Goal: Task Accomplishment & Management: Manage account settings

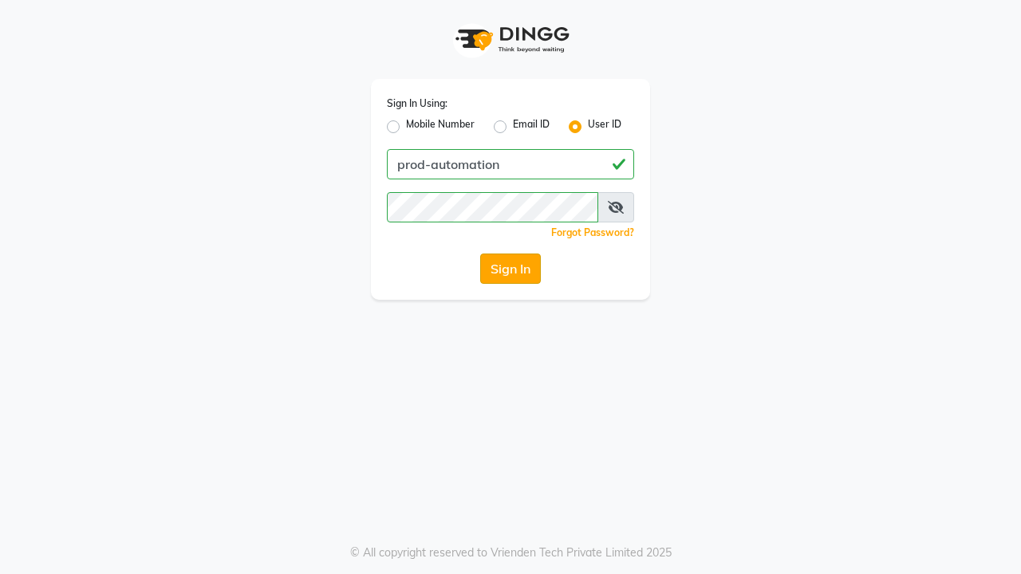
click at [510, 269] on button "Sign In" at bounding box center [510, 269] width 61 height 30
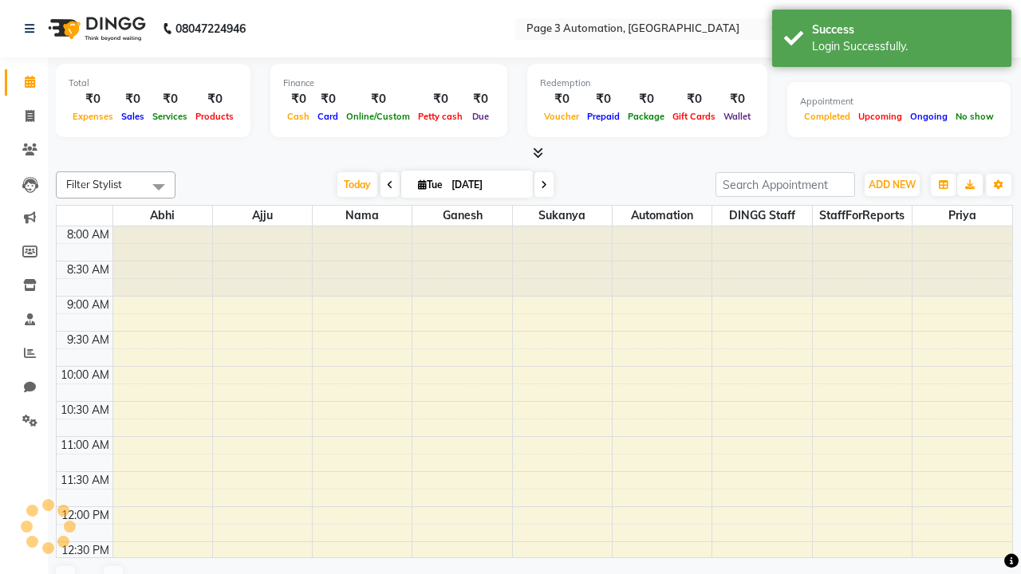
select select "en"
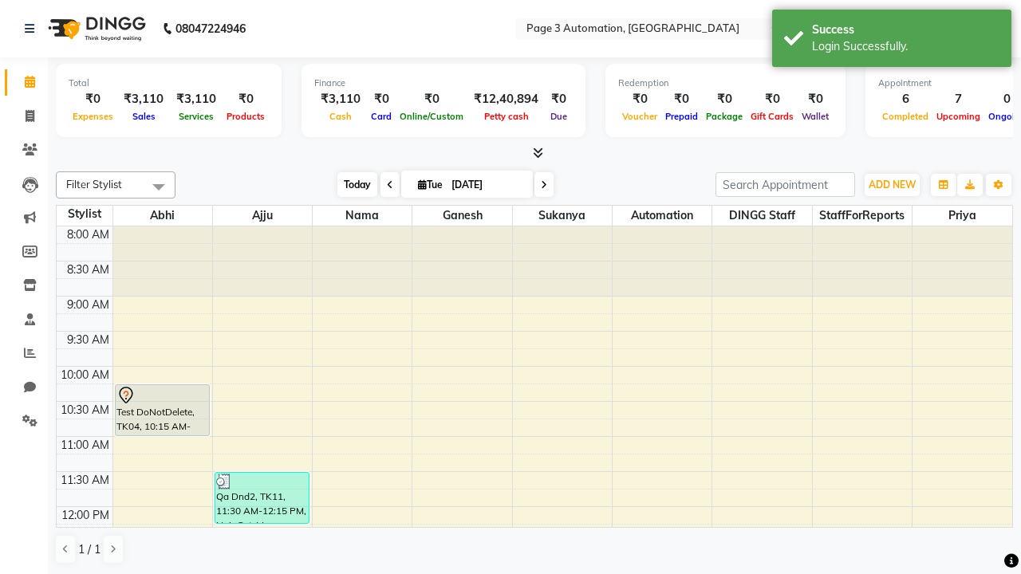
click at [349, 184] on span "Today" at bounding box center [357, 184] width 40 height 25
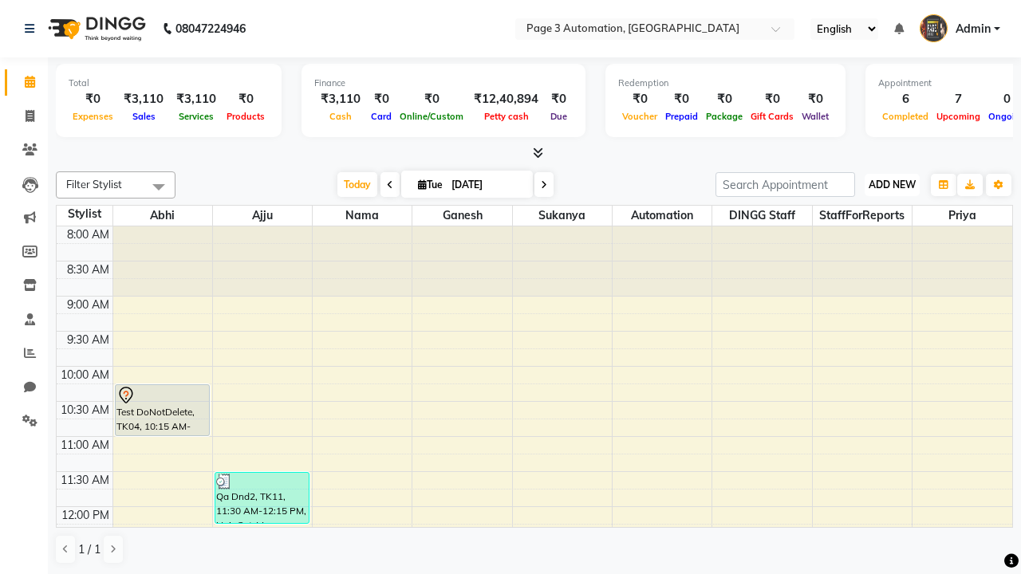
click at [891, 184] on span "ADD NEW" at bounding box center [891, 185] width 47 height 12
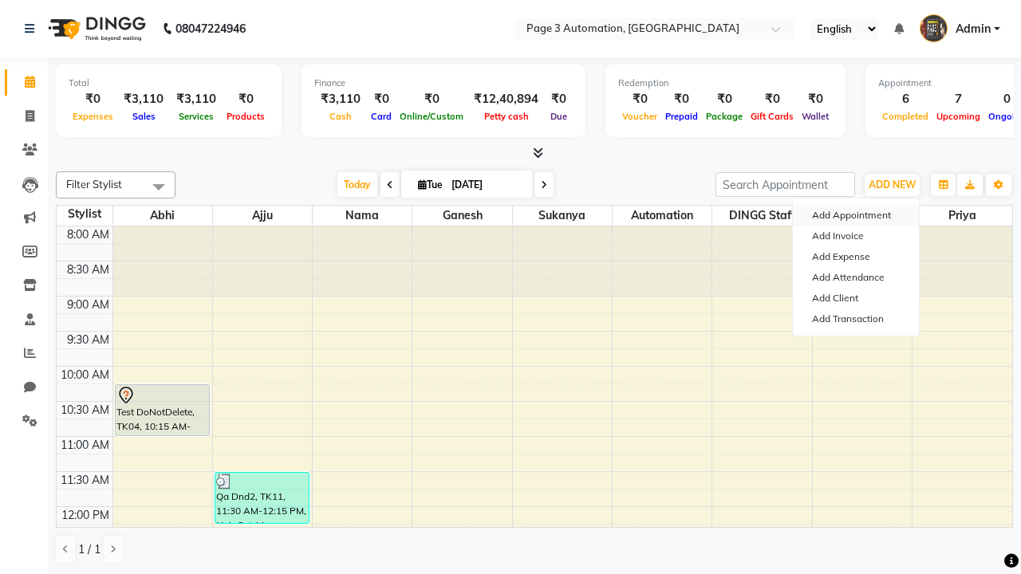
click at [856, 215] on button "Add Appointment" at bounding box center [856, 215] width 126 height 21
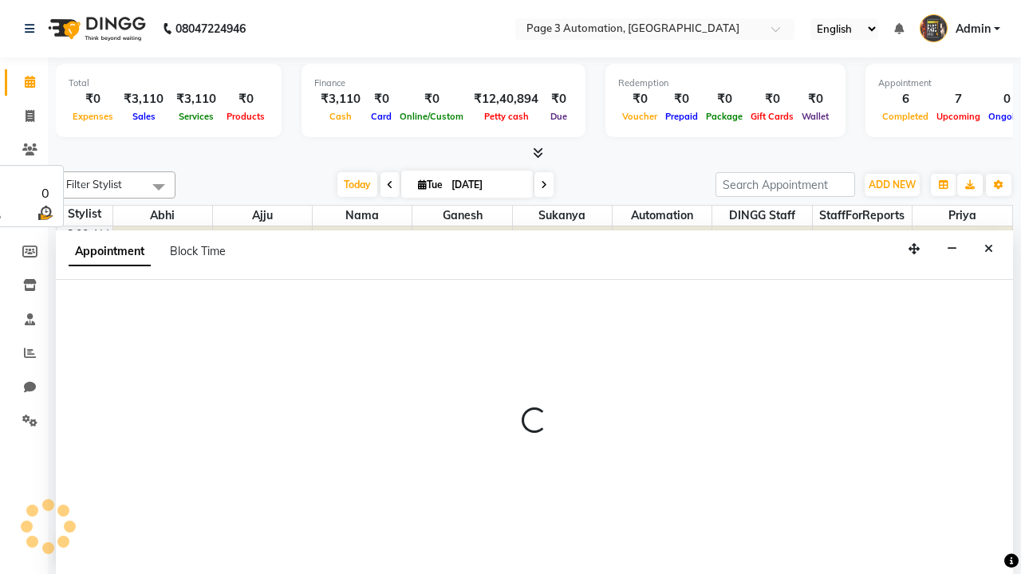
select select "tentative"
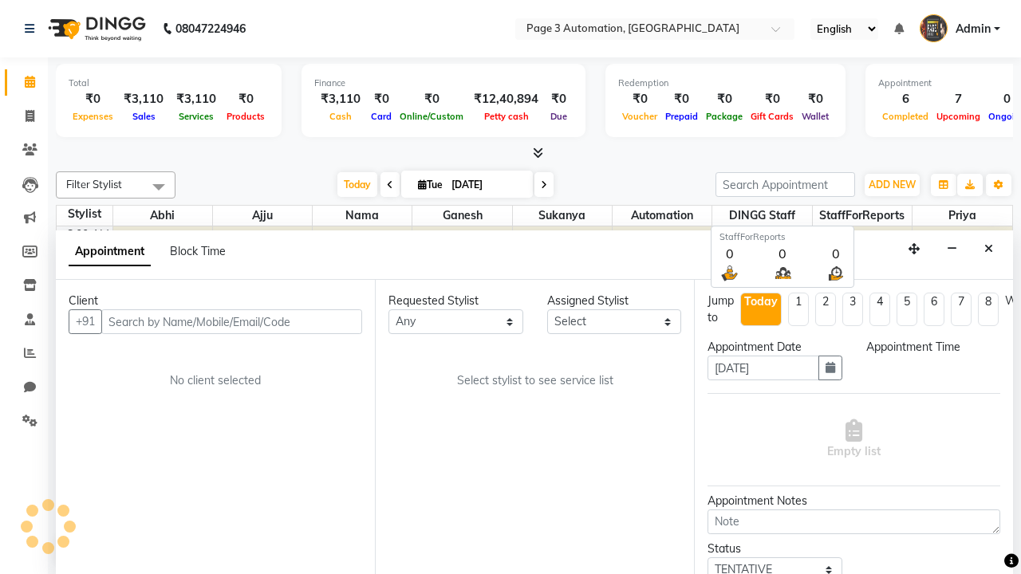
scroll to position [1, 0]
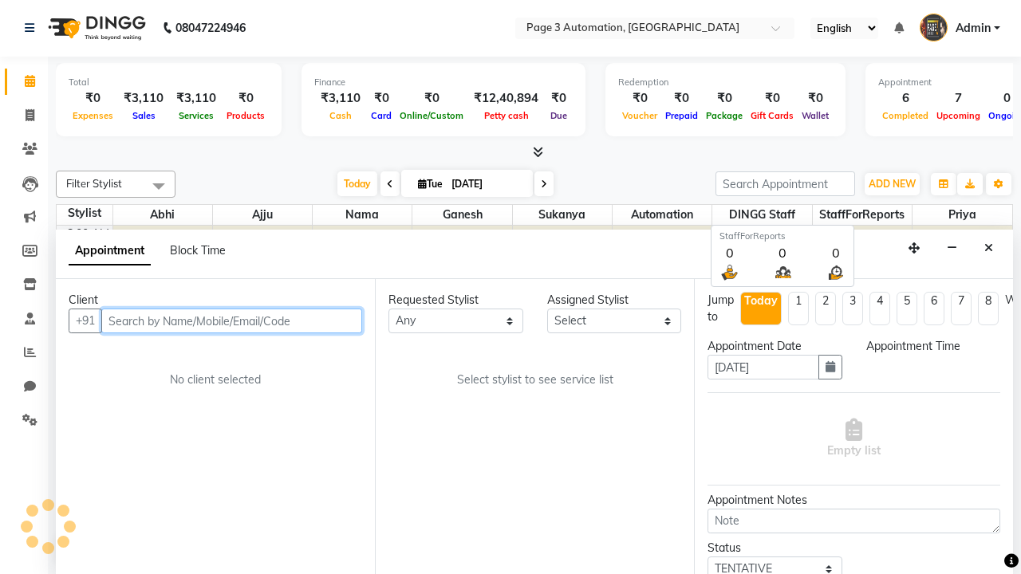
select select "540"
type input "8192346578"
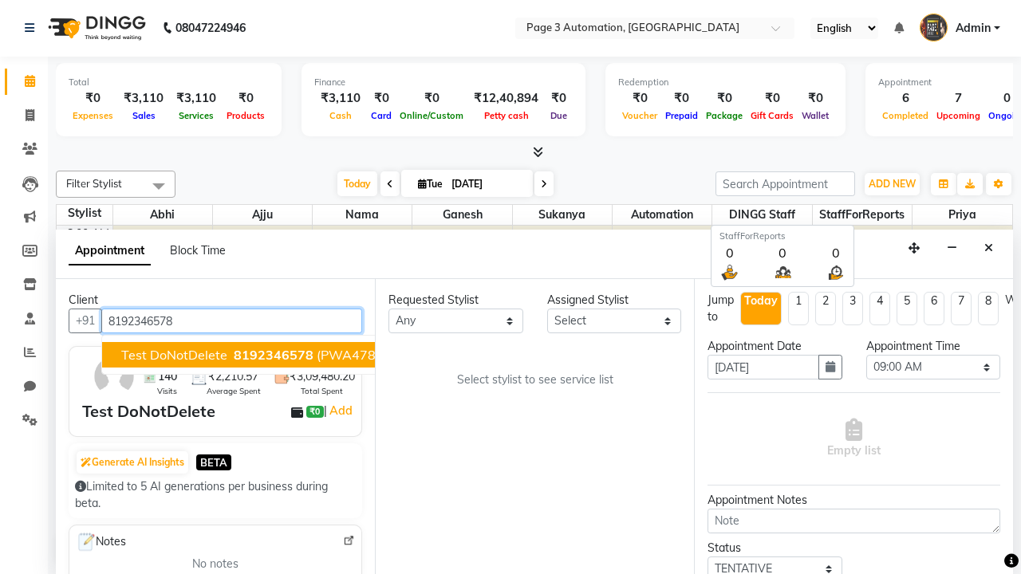
click at [234, 355] on span "8192346578" at bounding box center [274, 355] width 80 height 16
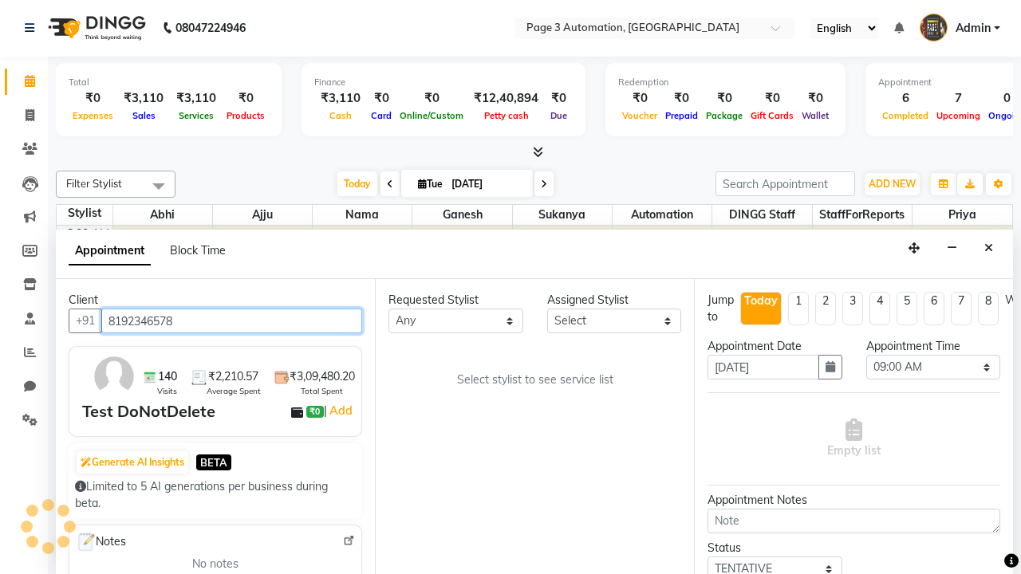
scroll to position [0, 0]
select select "71342"
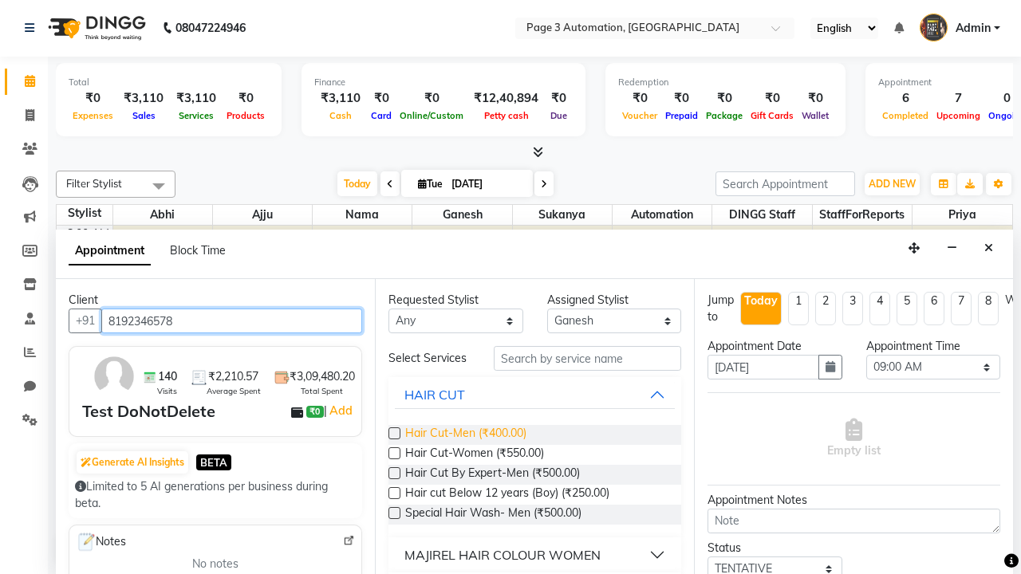
type input "8192346578"
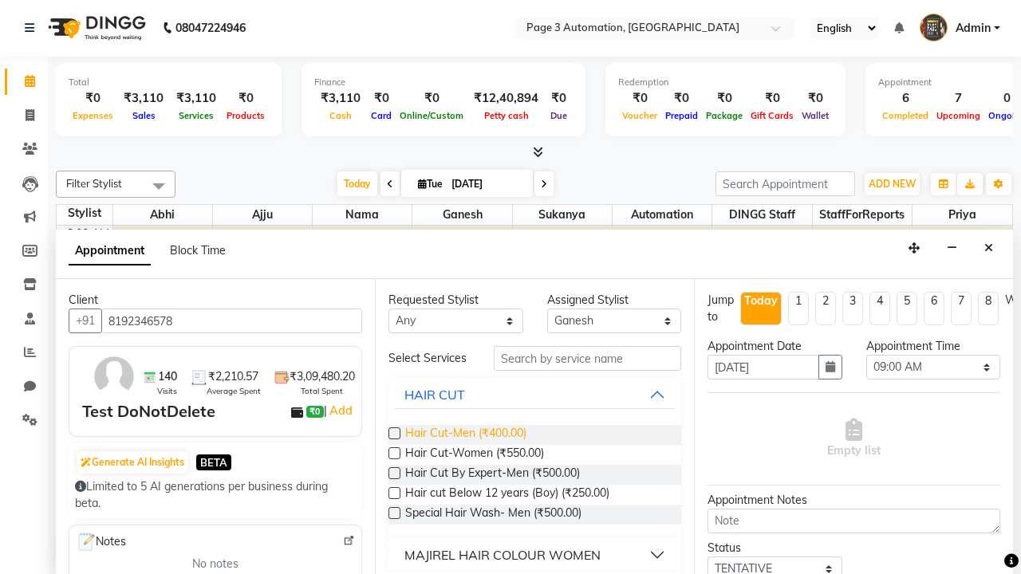
click at [465, 435] on span "Hair Cut-Men (₹400.00)" at bounding box center [465, 435] width 121 height 20
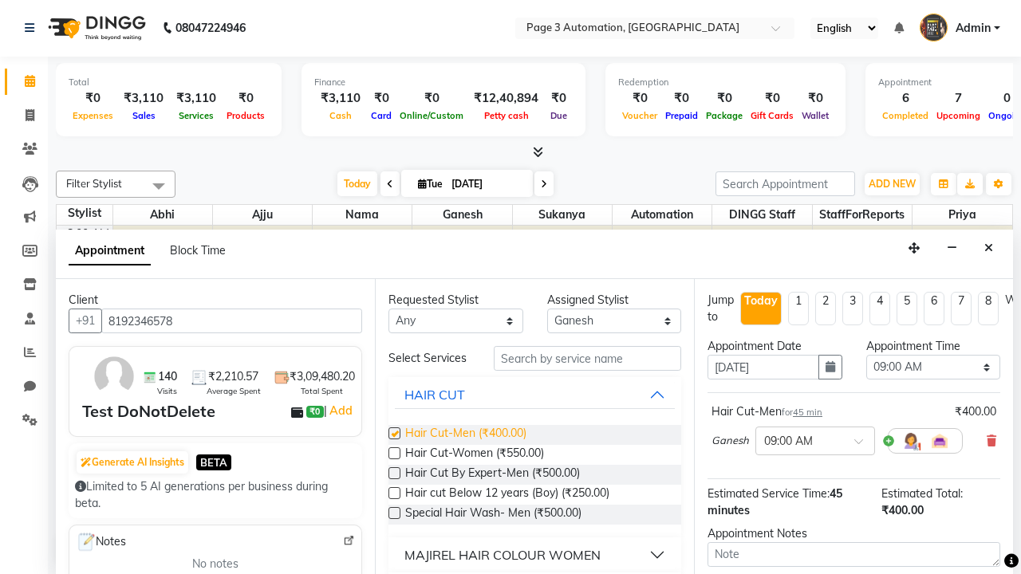
checkbox input "false"
click at [474, 454] on span "Hair Cut-Women (₹550.00)" at bounding box center [474, 455] width 139 height 20
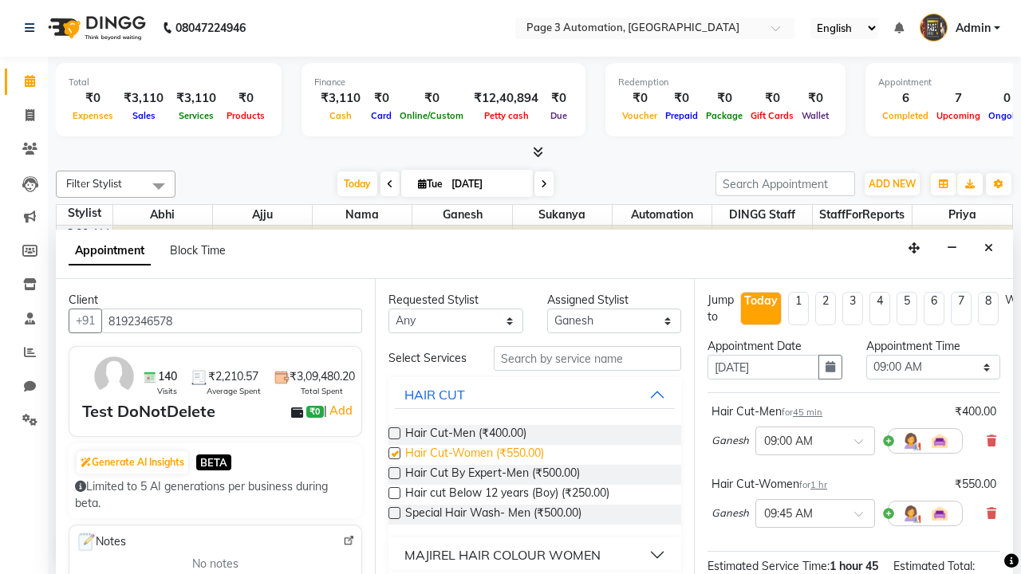
checkbox input "false"
select select "765"
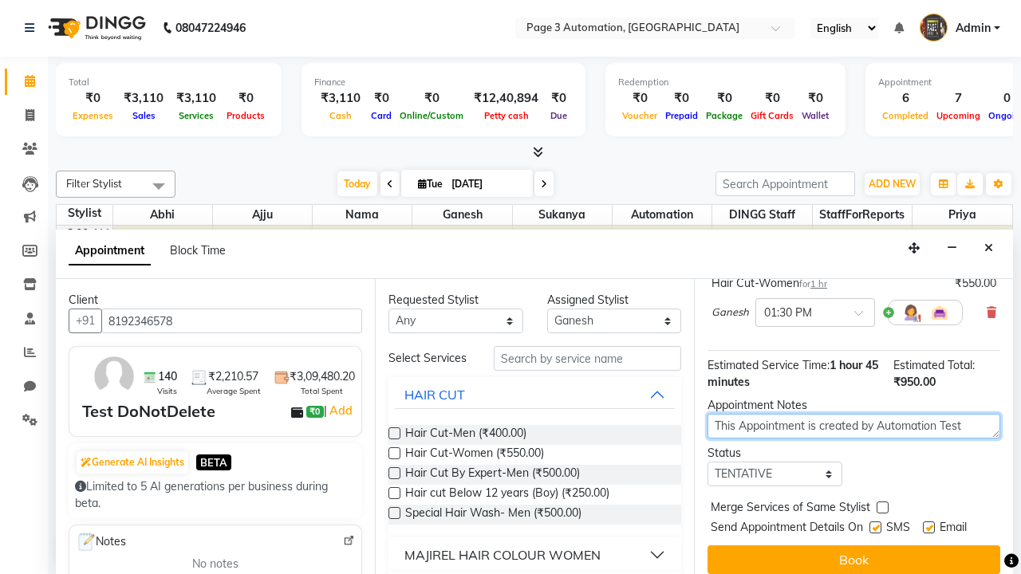
type textarea "This Appointment is created by Automation Test"
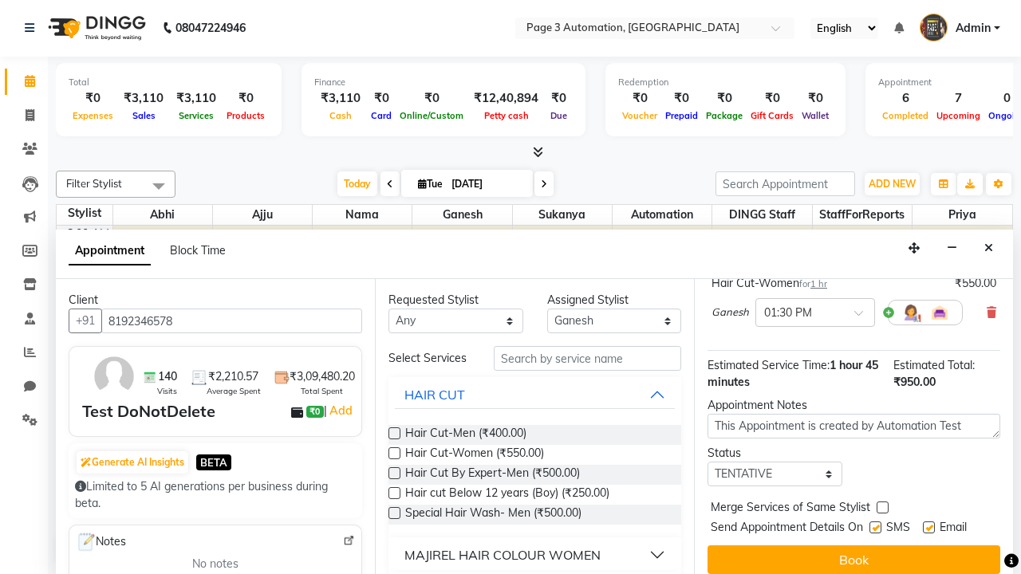
click at [875, 527] on label at bounding box center [875, 527] width 12 height 12
click at [875, 527] on input "checkbox" at bounding box center [874, 529] width 10 height 10
checkbox input "false"
click at [928, 527] on label at bounding box center [929, 527] width 12 height 12
click at [928, 527] on input "checkbox" at bounding box center [928, 529] width 10 height 10
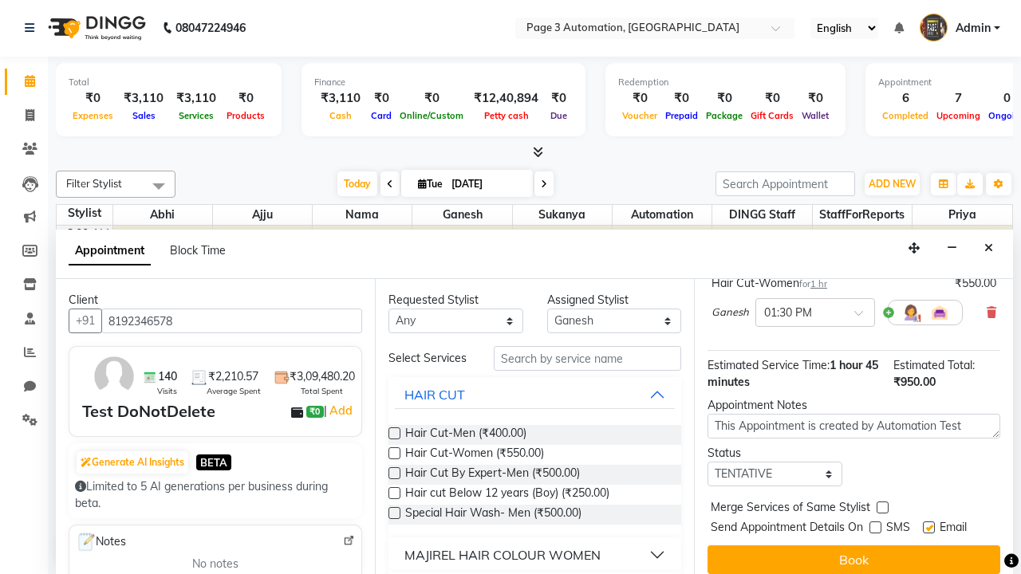
checkbox input "false"
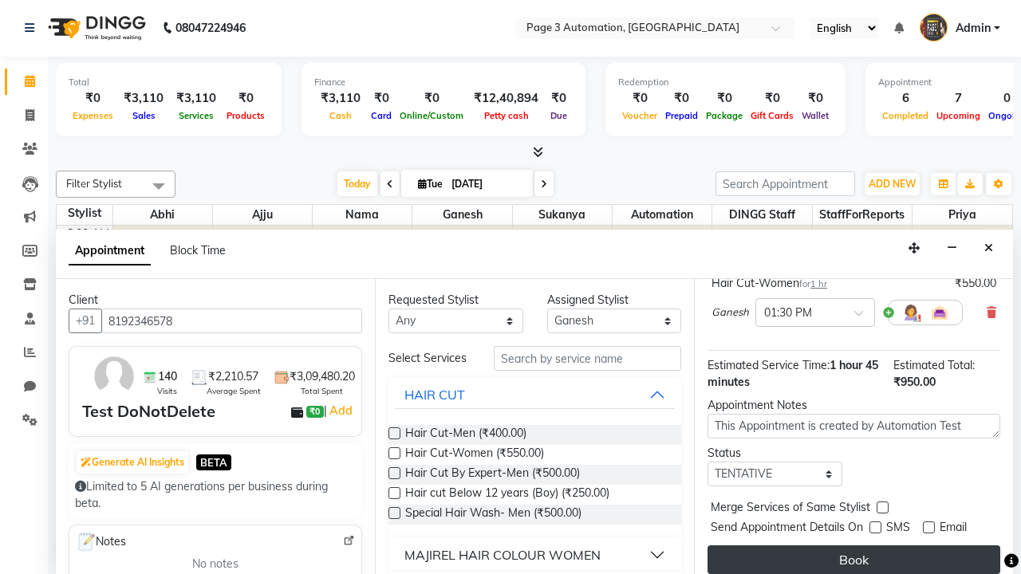
click at [853, 560] on button "Book" at bounding box center [853, 559] width 293 height 29
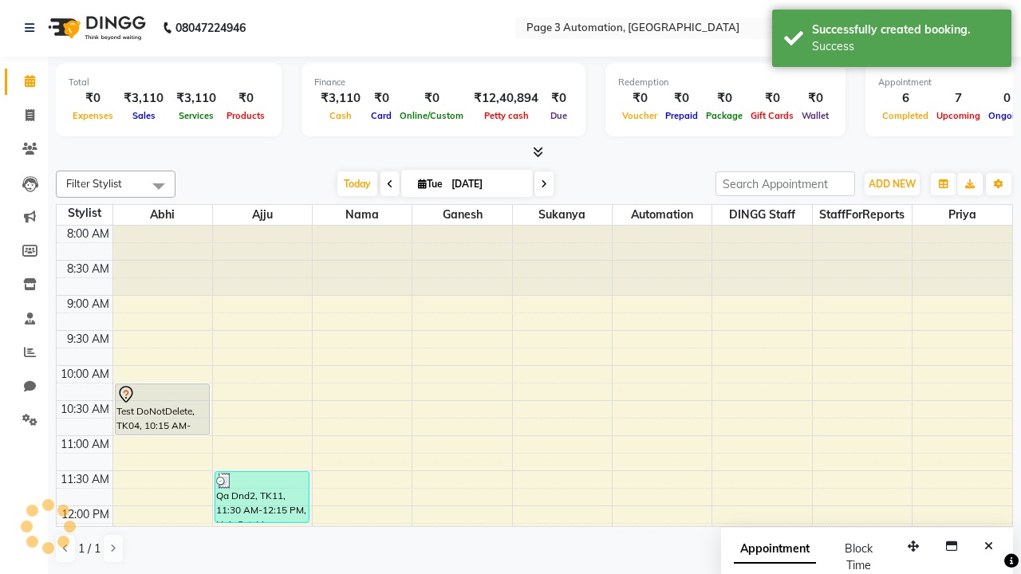
scroll to position [0, 0]
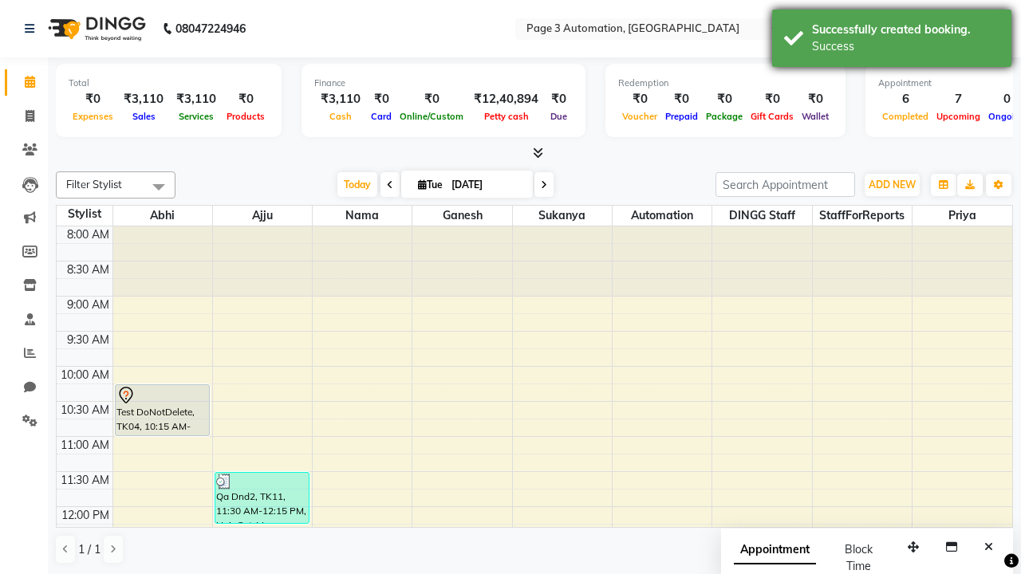
click at [891, 41] on div "Success" at bounding box center [905, 46] width 187 height 17
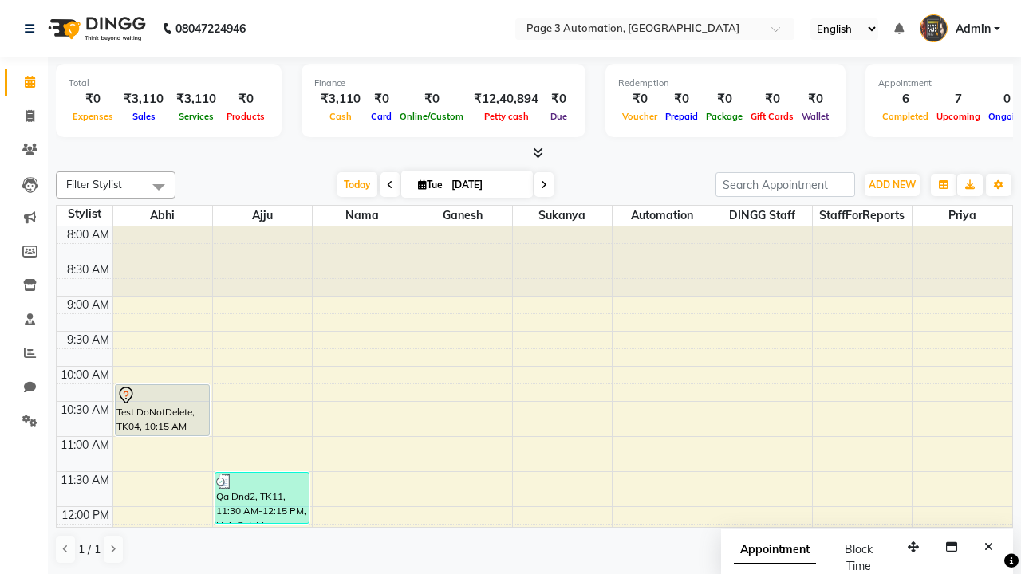
click at [159, 187] on span at bounding box center [159, 186] width 32 height 30
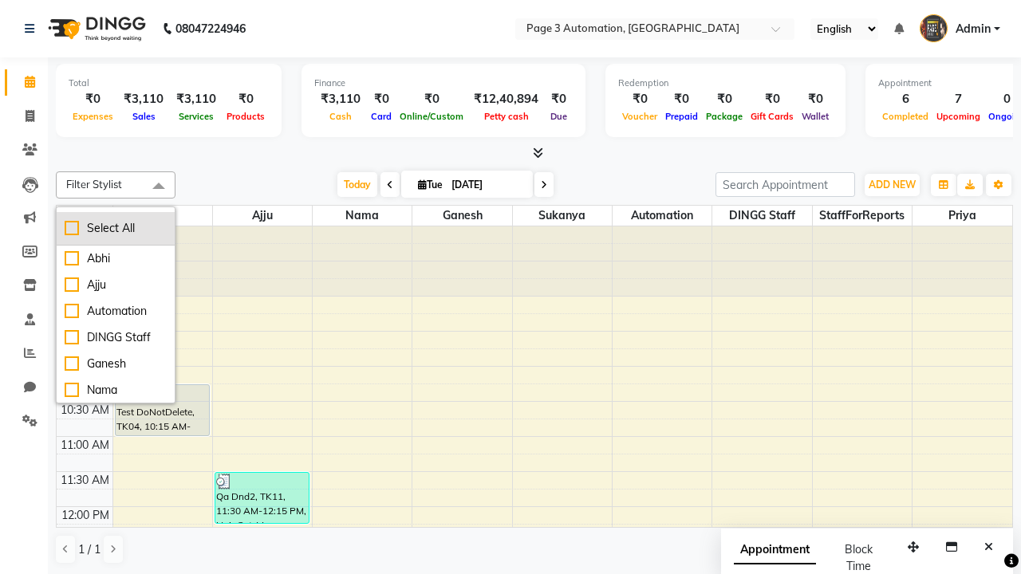
click at [116, 228] on div "Select All" at bounding box center [116, 228] width 102 height 17
checkbox input "true"
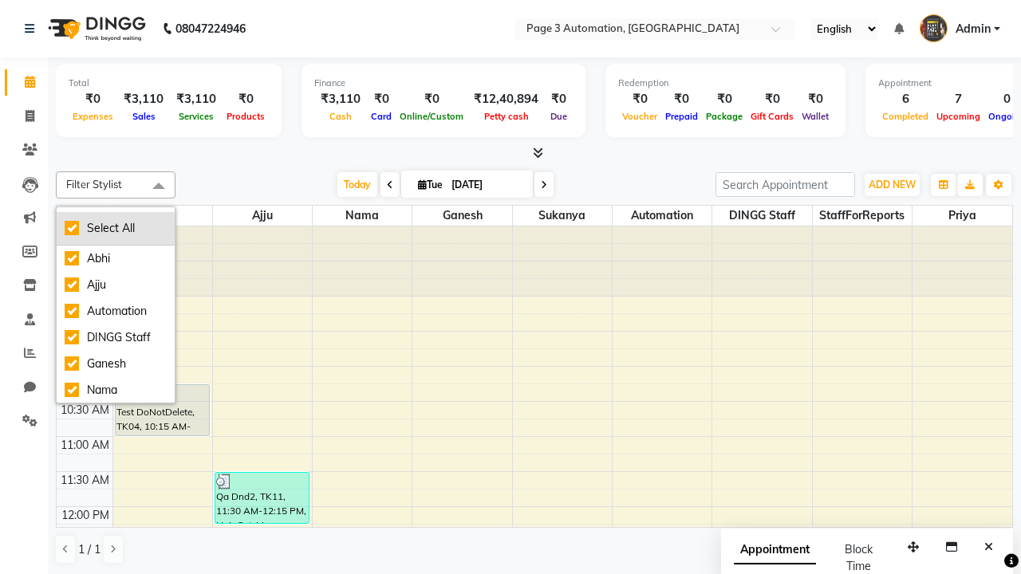
checkbox input "true"
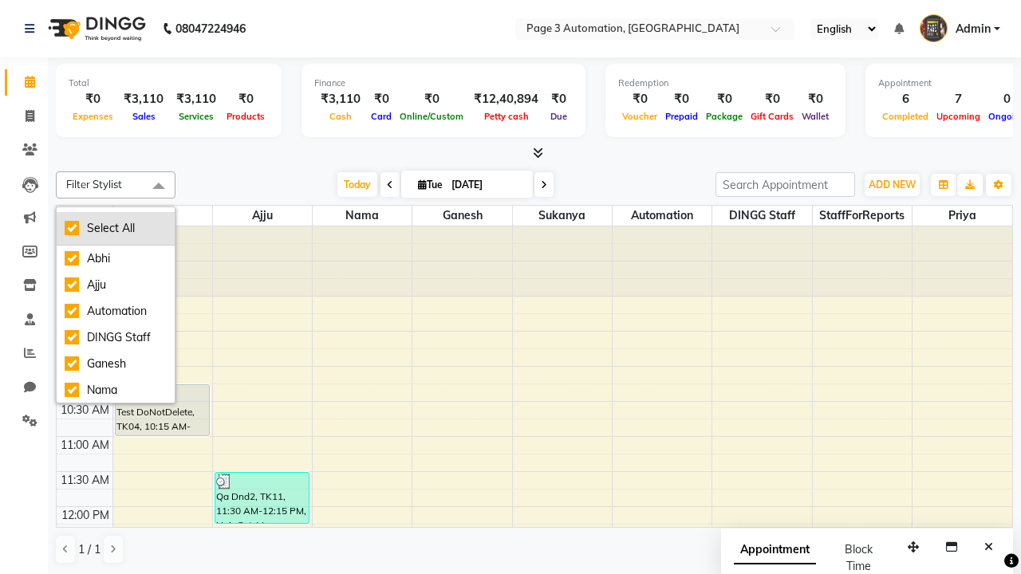
checkbox input "true"
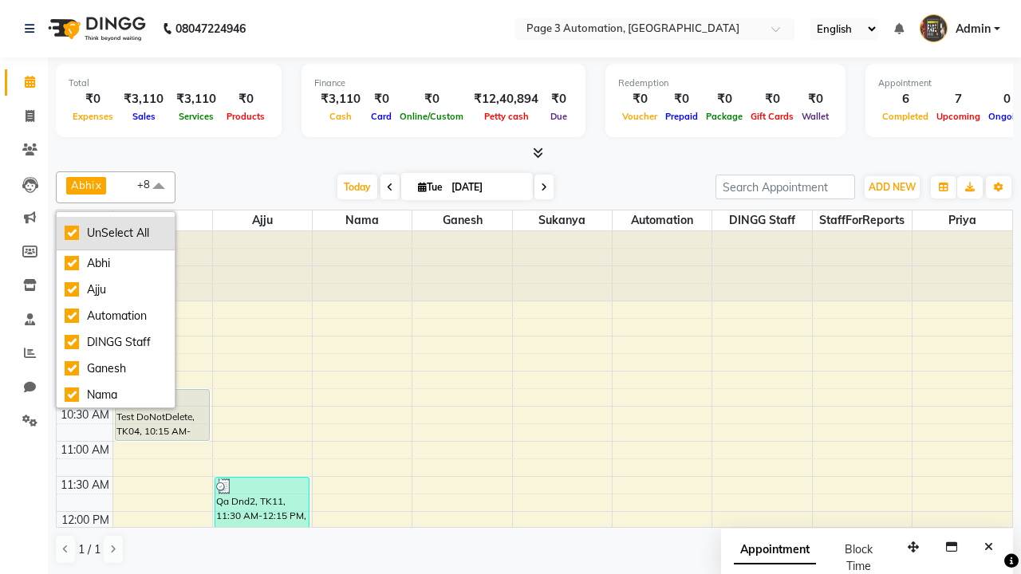
click at [116, 233] on div "UnSelect All" at bounding box center [116, 233] width 102 height 17
checkbox input "false"
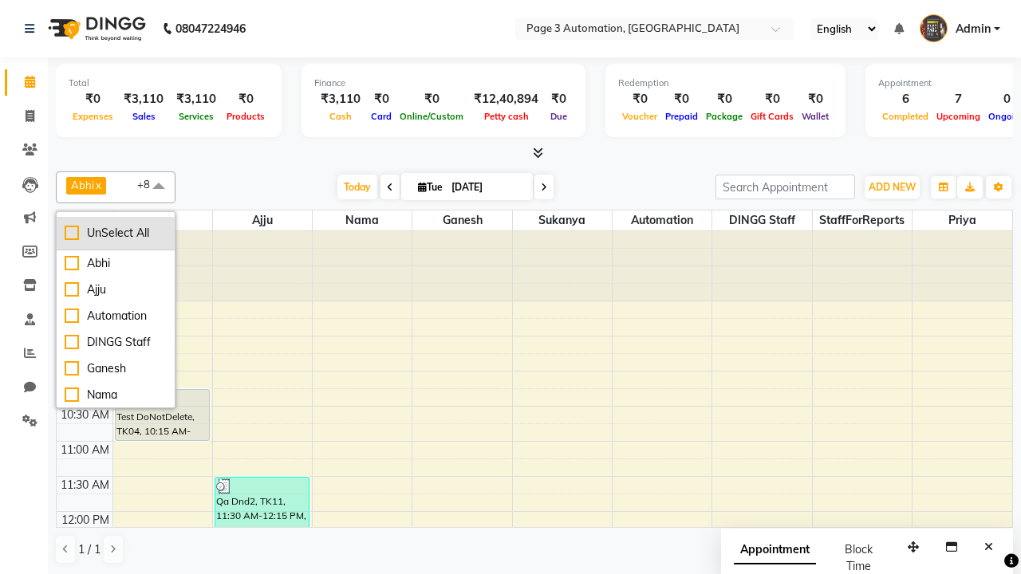
checkbox input "false"
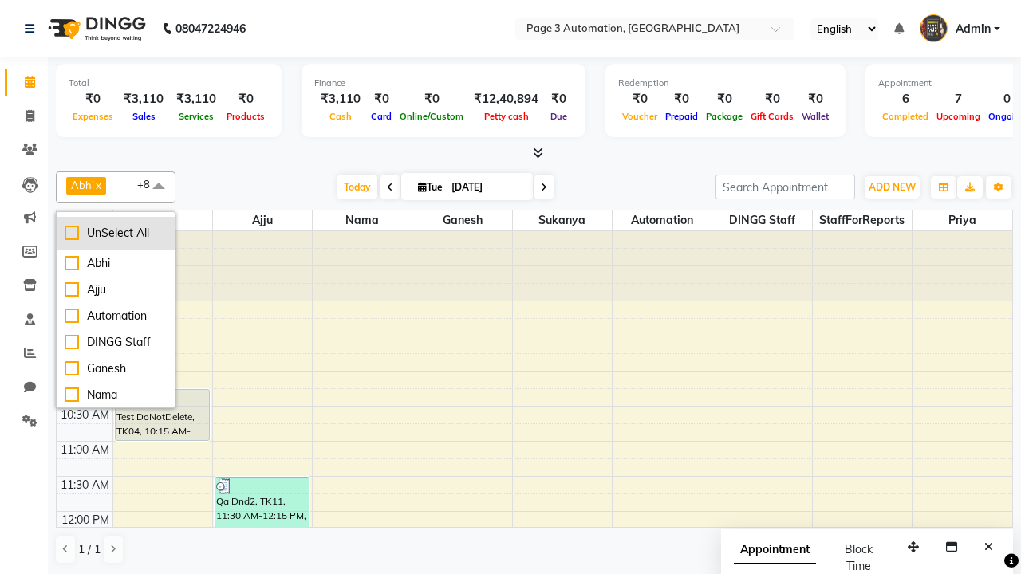
checkbox input "false"
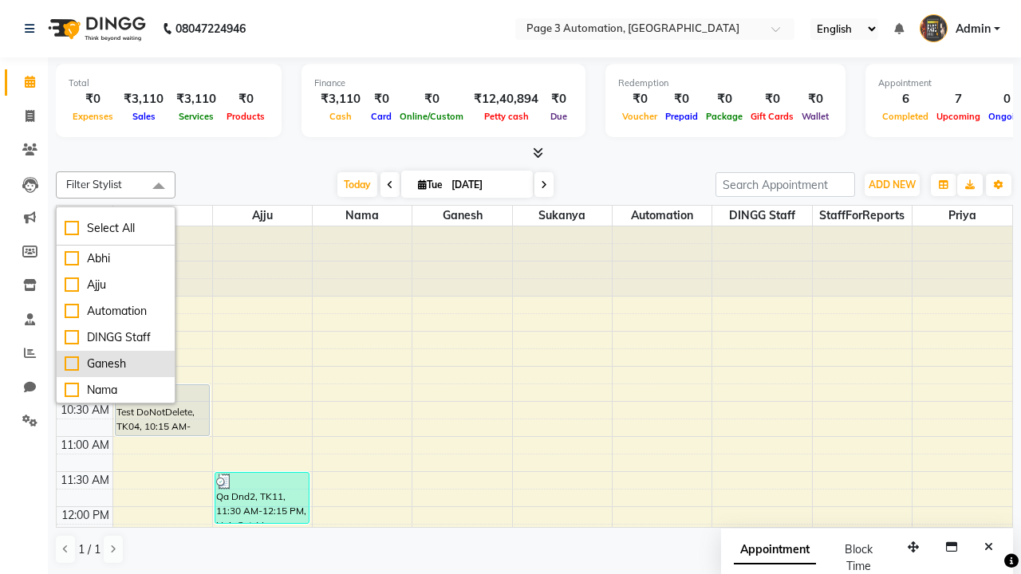
click at [116, 364] on div "Ganesh" at bounding box center [116, 364] width 102 height 17
checkbox input "true"
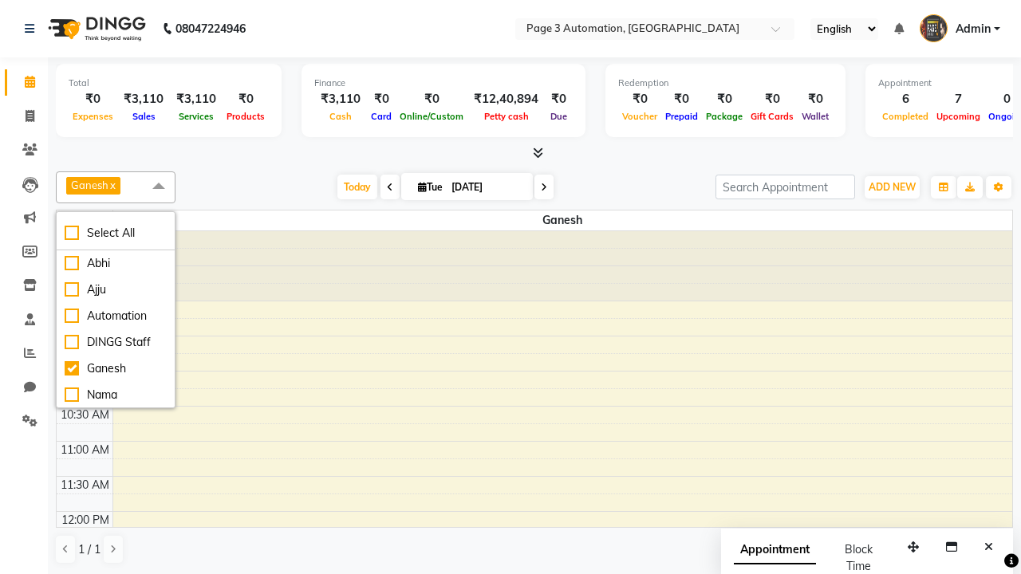
click at [159, 187] on span at bounding box center [159, 186] width 32 height 30
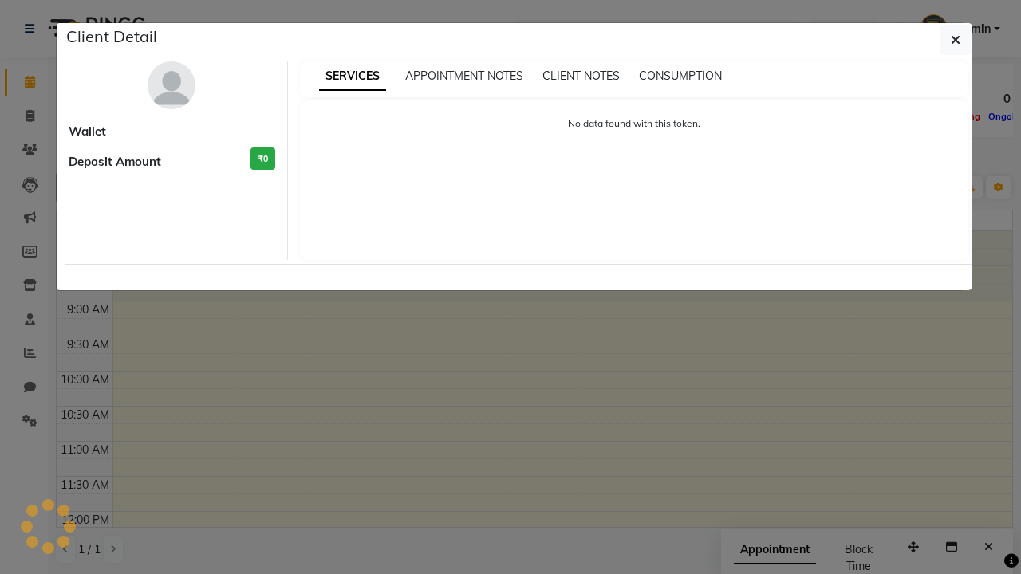
select select "7"
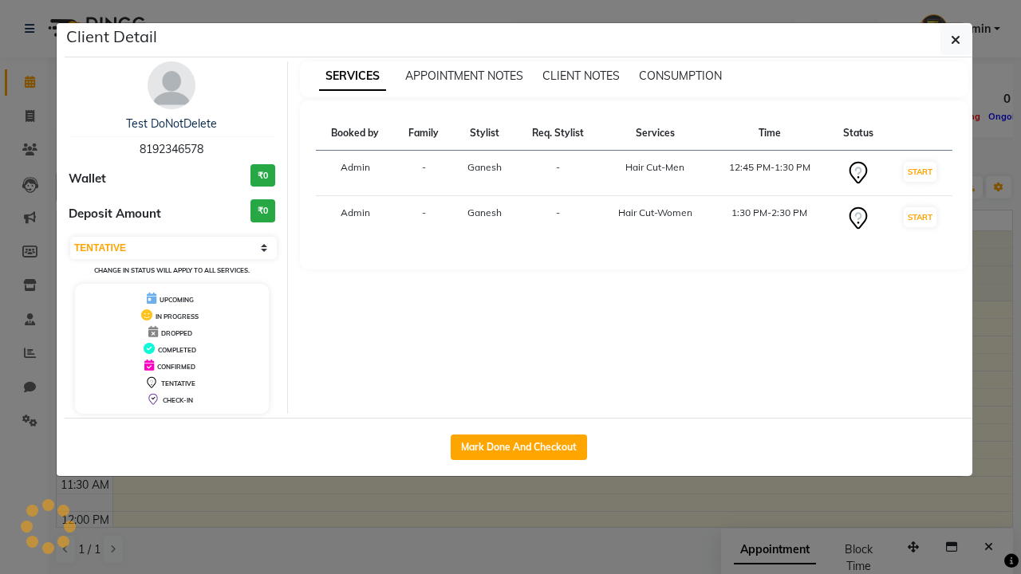
scroll to position [211, 0]
click at [955, 40] on icon "button" at bounding box center [955, 39] width 10 height 13
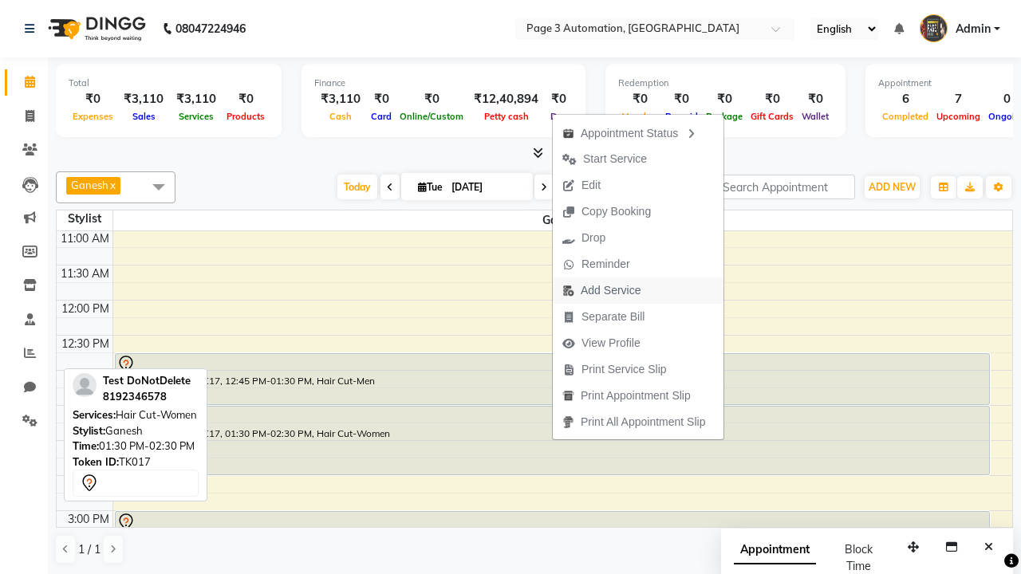
click at [640, 290] on span "Add Service" at bounding box center [601, 290] width 97 height 26
select select "71342"
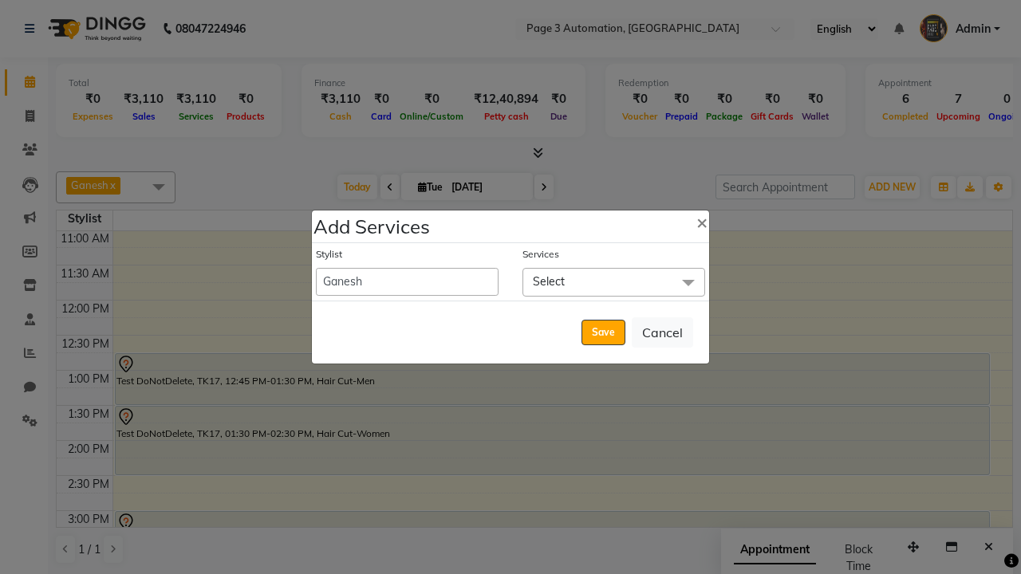
click at [613, 281] on span "Select" at bounding box center [613, 282] width 183 height 28
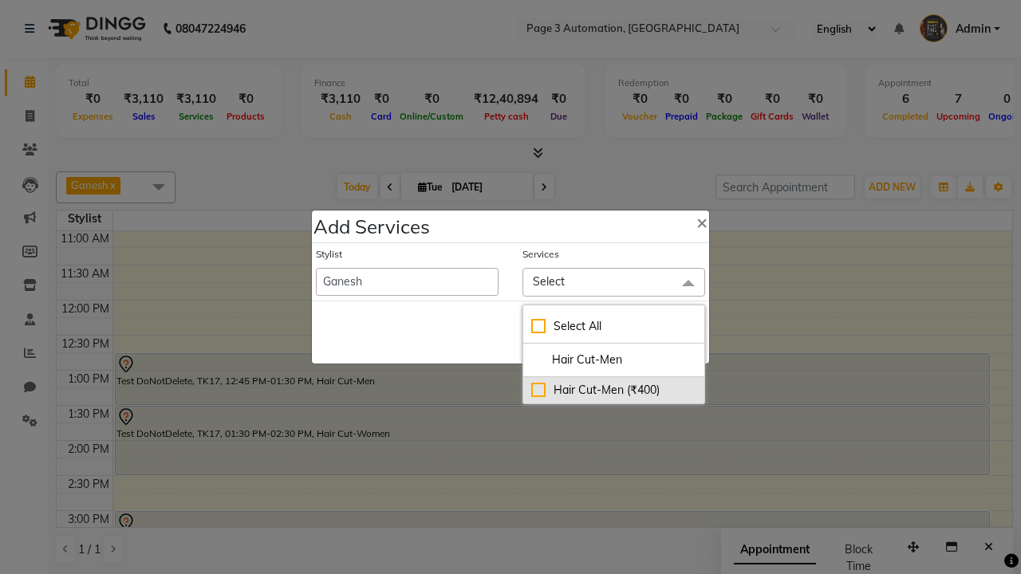
type input "Hair Cut-Men"
click at [613, 390] on div "Hair Cut-Men (₹400)" at bounding box center [613, 390] width 165 height 17
checkbox input "true"
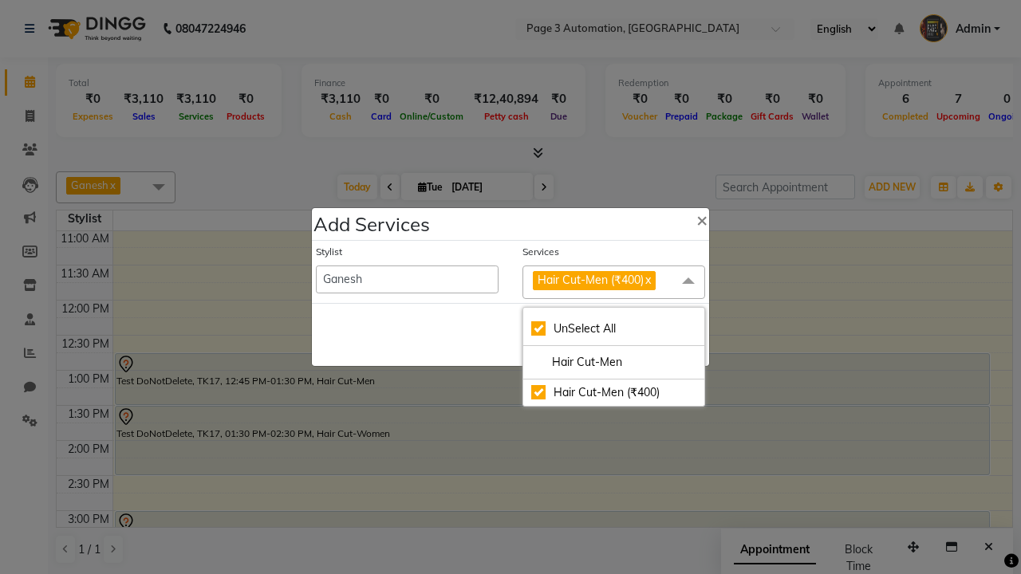
click at [613, 281] on span "Hair Cut-Men (₹400)" at bounding box center [590, 280] width 106 height 14
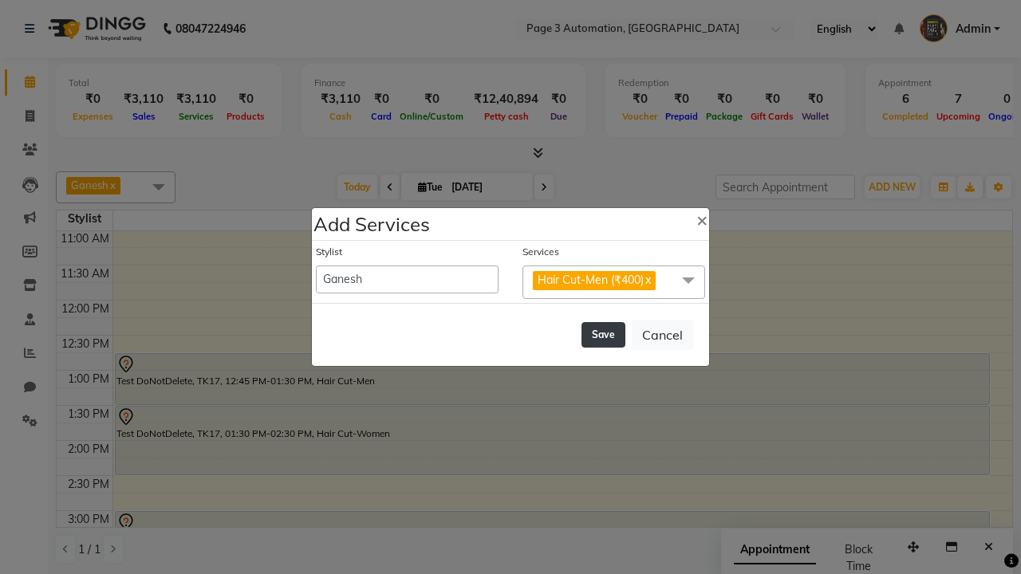
click at [603, 334] on button "Save" at bounding box center [603, 335] width 44 height 26
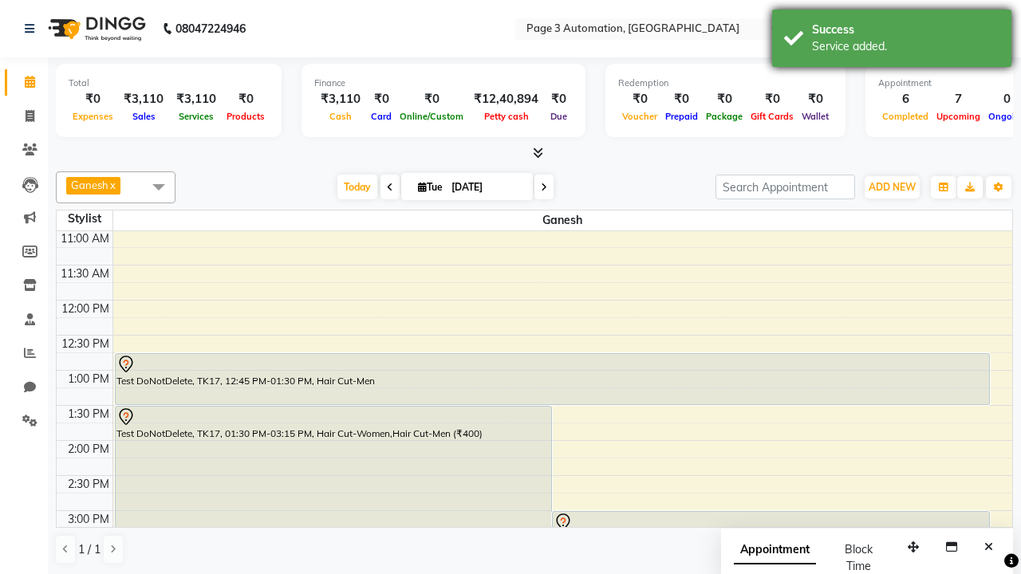
click at [891, 41] on div "Service added." at bounding box center [905, 46] width 187 height 17
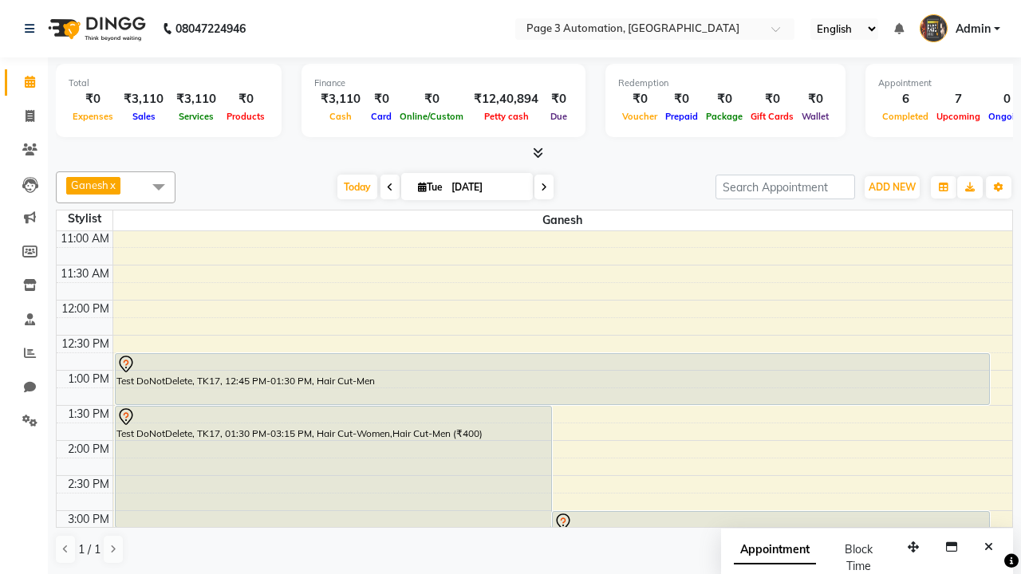
click at [552, 379] on div "Test DoNotDelete, TK17, 12:45 PM-01:30 PM, Hair Cut-Men" at bounding box center [552, 379] width 873 height 50
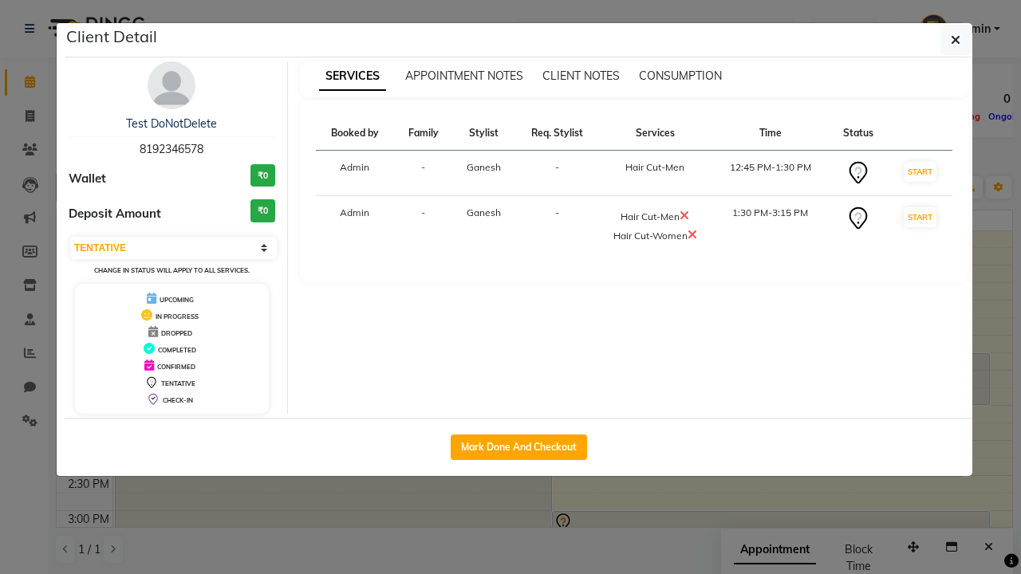
select select "2"
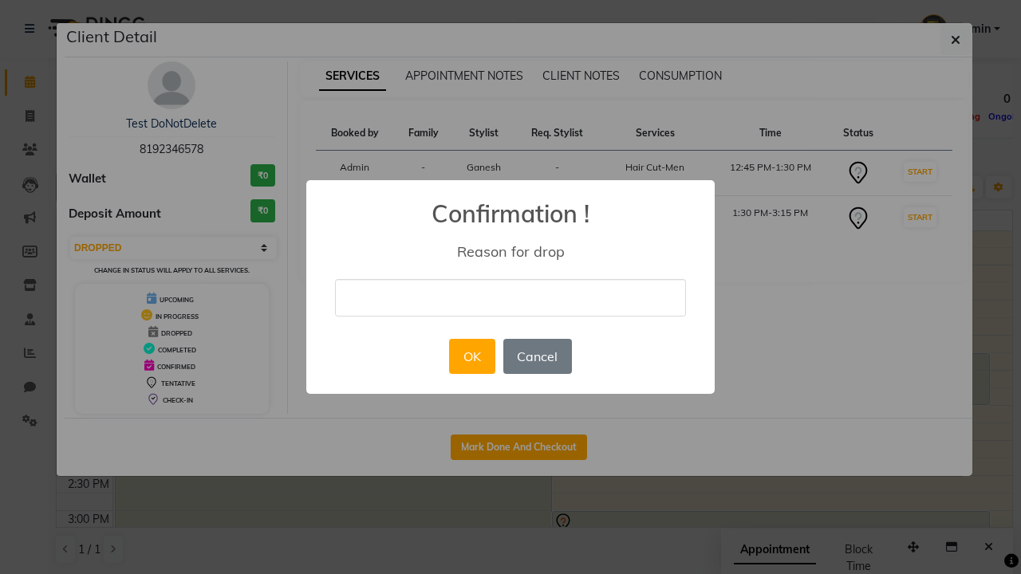
type input "drop appointment by selecting drop option from dropdown"
click at [471, 356] on button "OK" at bounding box center [471, 356] width 45 height 35
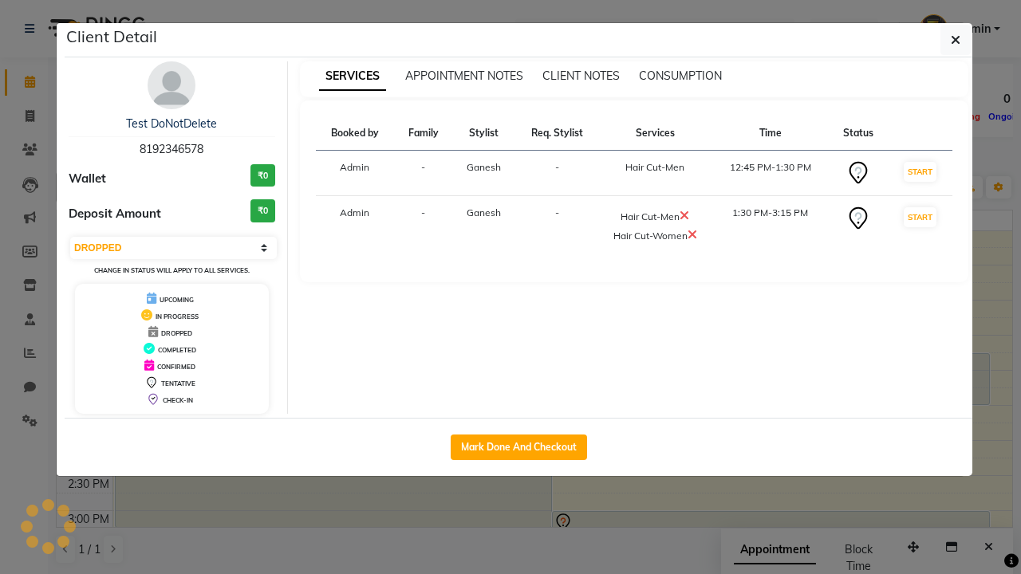
scroll to position [0, 0]
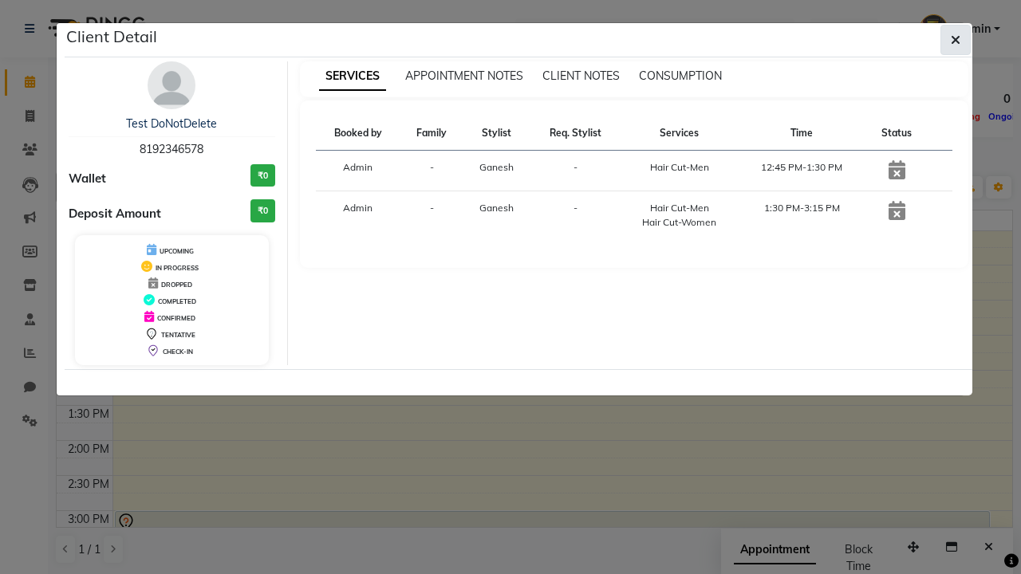
click at [955, 40] on icon "button" at bounding box center [955, 39] width 10 height 13
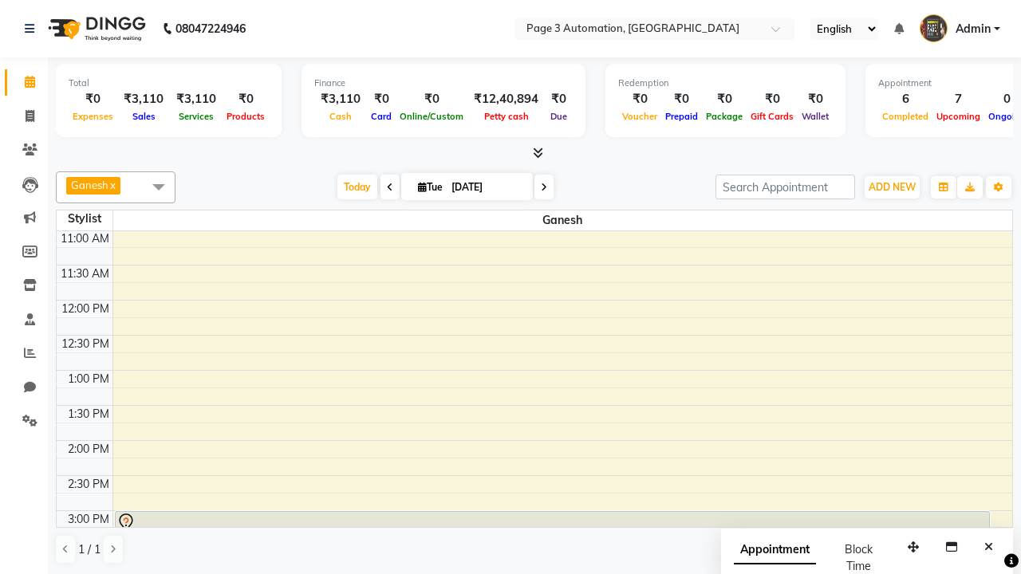
click at [159, 187] on span at bounding box center [159, 186] width 32 height 30
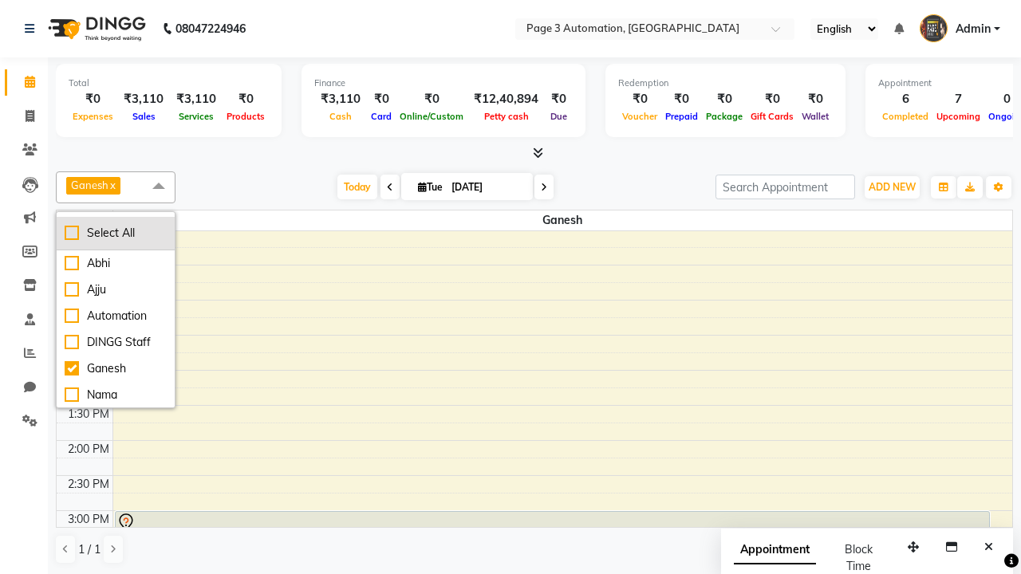
click at [116, 233] on div "Select All" at bounding box center [116, 233] width 102 height 17
checkbox input "true"
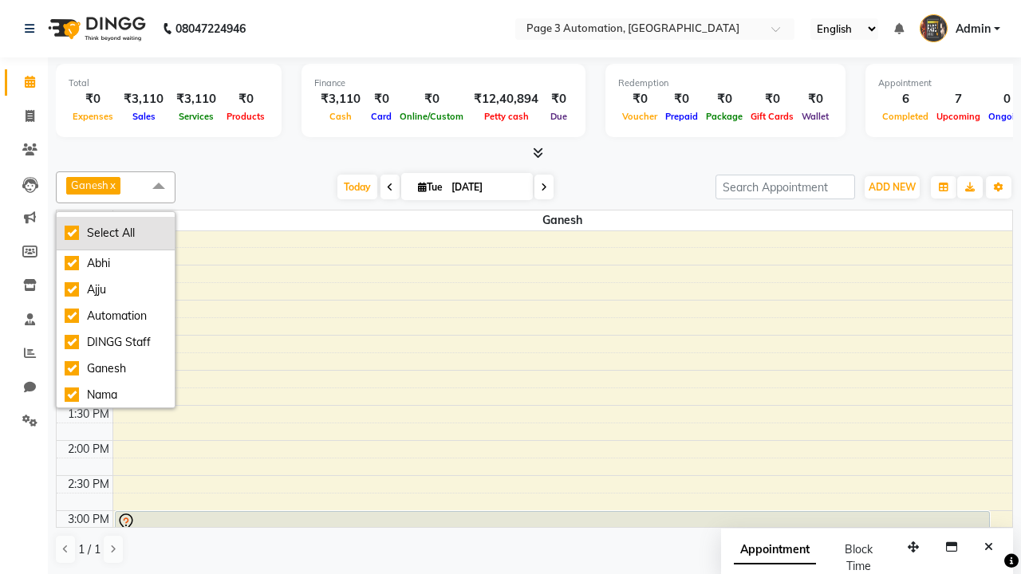
checkbox input "true"
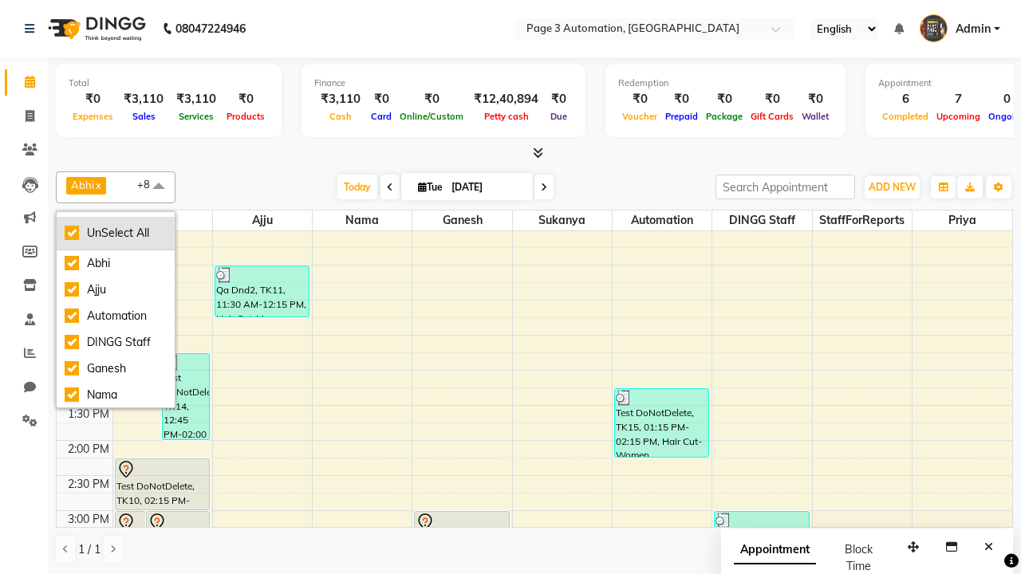
click at [116, 233] on div "UnSelect All" at bounding box center [116, 233] width 102 height 17
checkbox input "false"
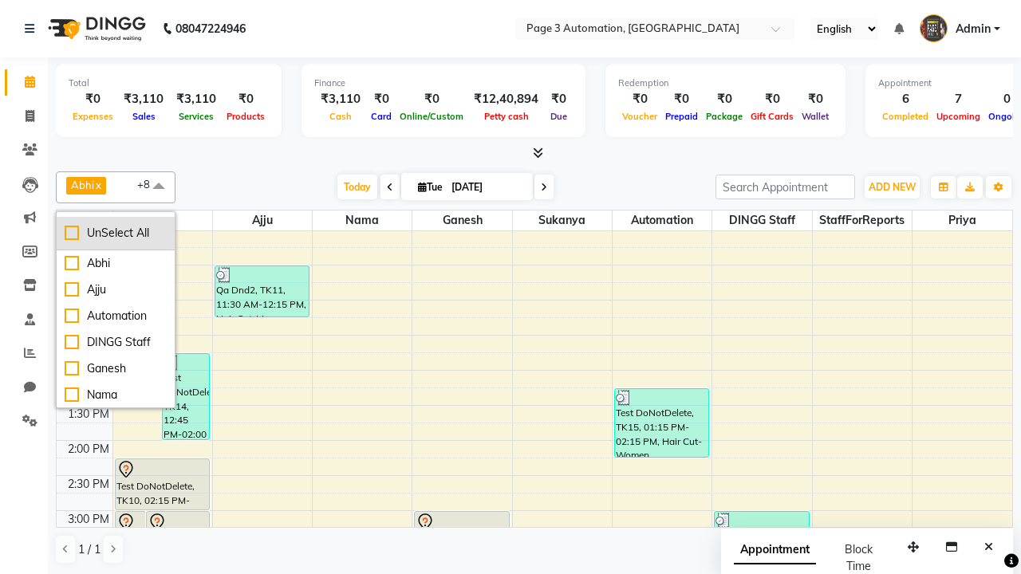
checkbox input "false"
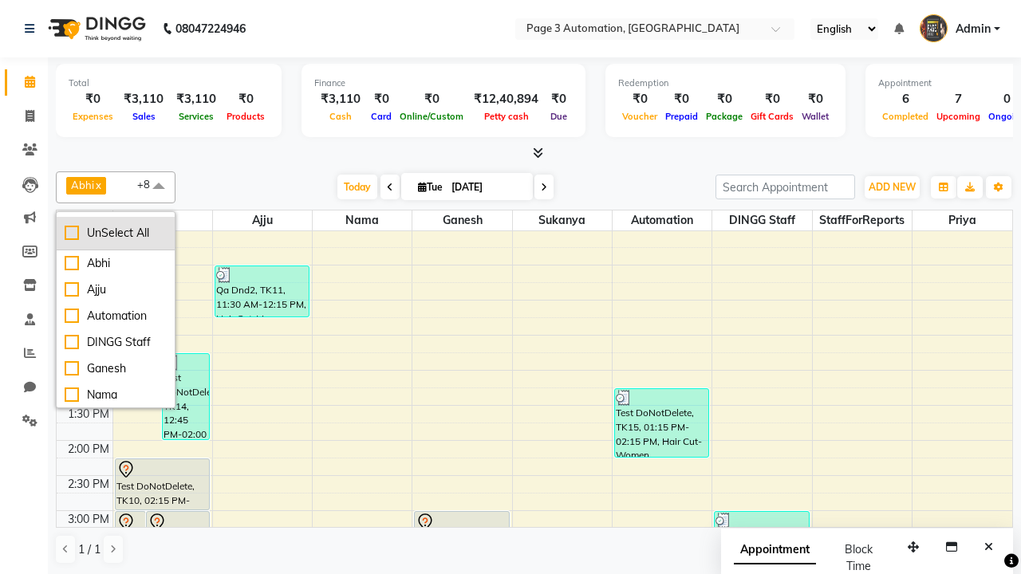
checkbox input "false"
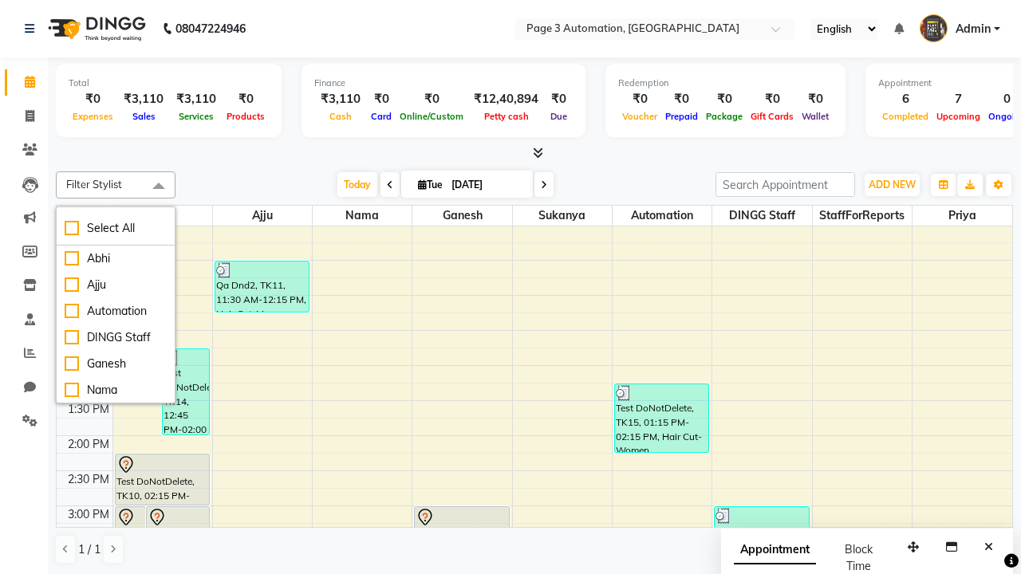
click at [159, 187] on span at bounding box center [159, 186] width 32 height 30
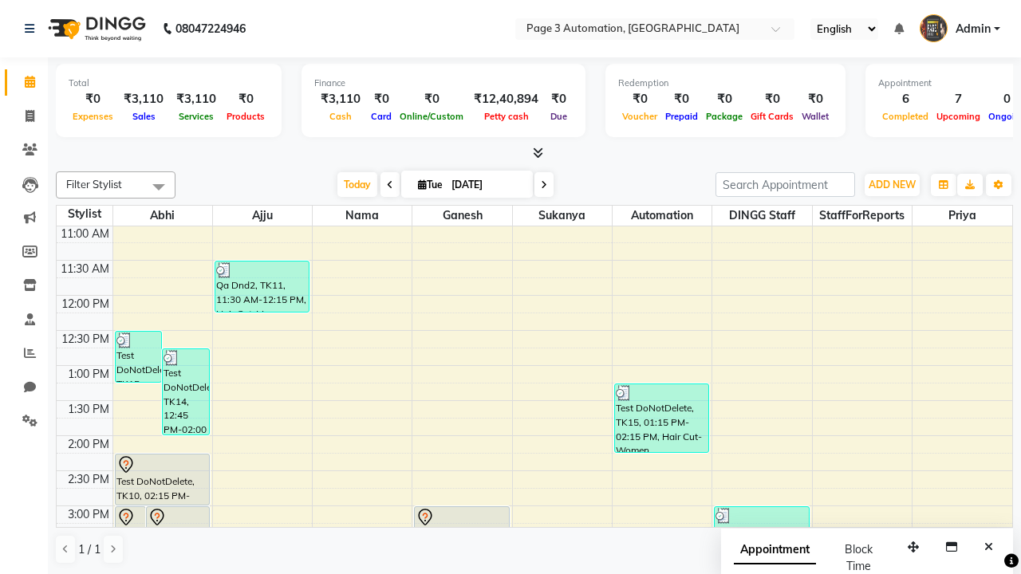
click at [959, 29] on span "Admin" at bounding box center [972, 29] width 35 height 17
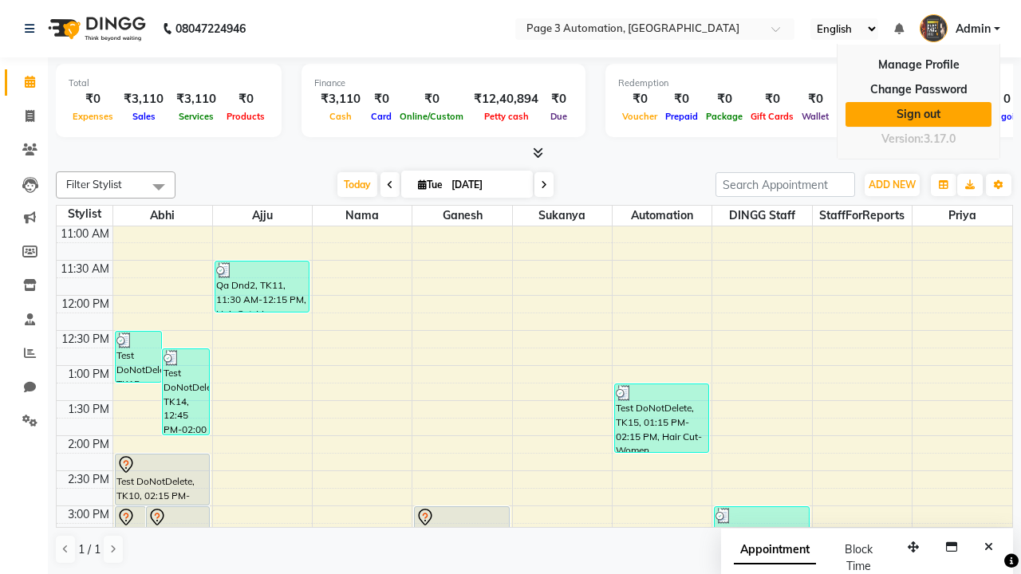
click at [918, 114] on link "Sign out" at bounding box center [918, 114] width 146 height 25
